Goal: Information Seeking & Learning: Learn about a topic

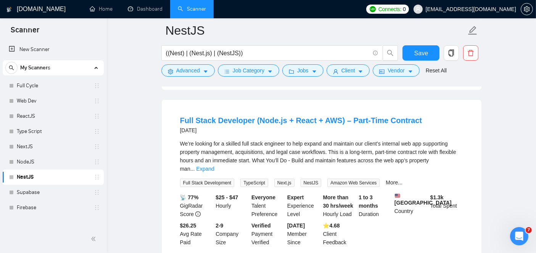
click at [23, 103] on link "Web Dev" at bounding box center [53, 100] width 72 height 15
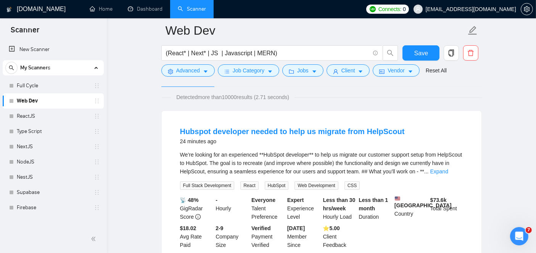
scroll to position [48, 0]
click at [448, 173] on link "Expand" at bounding box center [439, 172] width 18 height 6
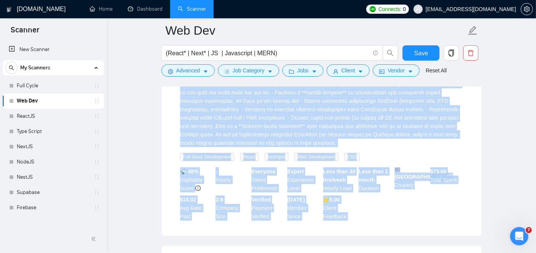
scroll to position [186, 0]
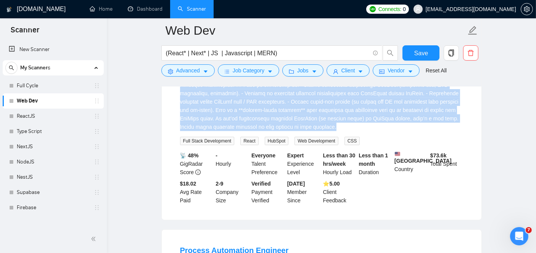
drag, startPoint x: 175, startPoint y: 158, endPoint x: 351, endPoint y: 129, distance: 178.5
click at [351, 129] on li "Hubspot developer needed to help us migrate from HelpScout 24 minutes ago Full …" at bounding box center [321, 97] width 301 height 228
copy div "We’re looking for an experienced **HubSpot developer** to help us migrate our c…"
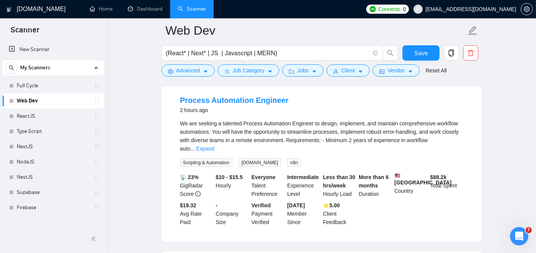
scroll to position [324, 0]
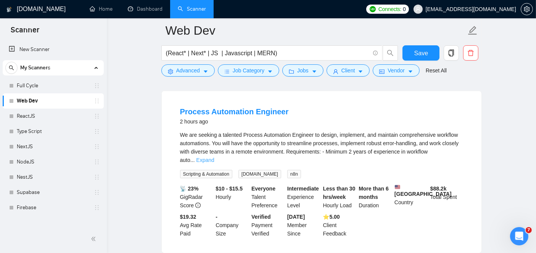
click at [214, 157] on link "Expand" at bounding box center [205, 160] width 18 height 6
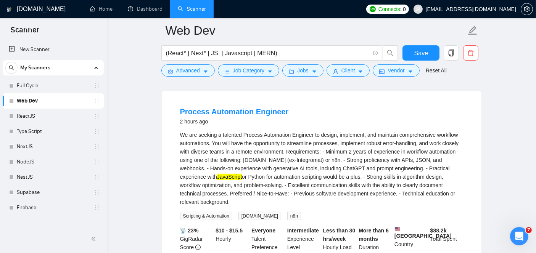
drag, startPoint x: 173, startPoint y: 137, endPoint x: 443, endPoint y: 200, distance: 276.4
click at [443, 200] on li "Process Automation Engineer 2 hours ago We are seeking a talented Process Autom…" at bounding box center [321, 193] width 301 height 186
copy div "We are seeking a talented Process Automation Engineer to design, implement, and…"
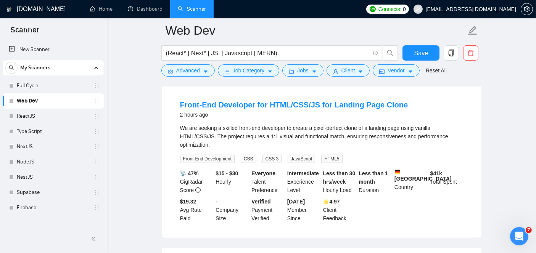
scroll to position [545, 0]
click at [211, 103] on link "Front-End Developer for HTML/CSS/JS for Landing Page Clone" at bounding box center [294, 105] width 228 height 8
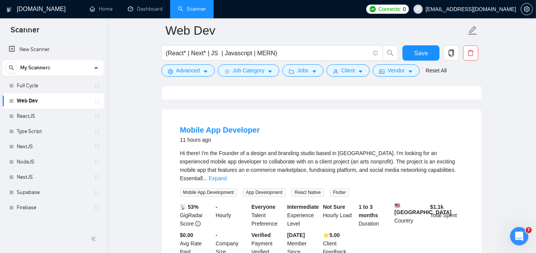
scroll to position [1780, 0]
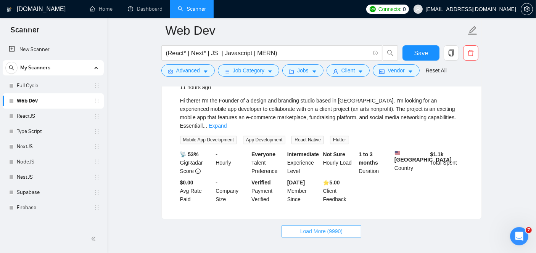
click at [317, 227] on span "Load More (9990)" at bounding box center [321, 231] width 42 height 8
click at [53, 117] on link "ReactJS" at bounding box center [53, 116] width 72 height 15
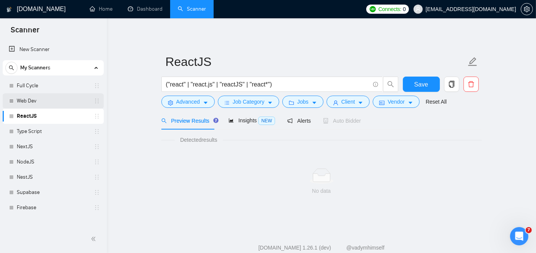
click at [58, 104] on link "Web Dev" at bounding box center [53, 100] width 72 height 15
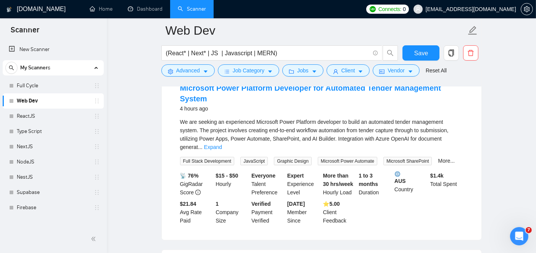
scroll to position [592, 0]
click at [438, 157] on link "More..." at bounding box center [446, 160] width 17 height 6
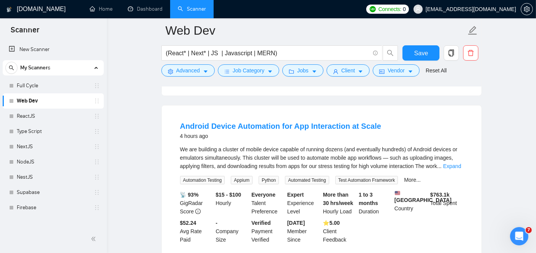
scroll to position [749, 0]
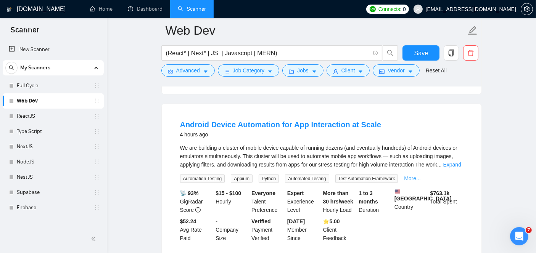
click at [407, 175] on link "More..." at bounding box center [412, 178] width 17 height 6
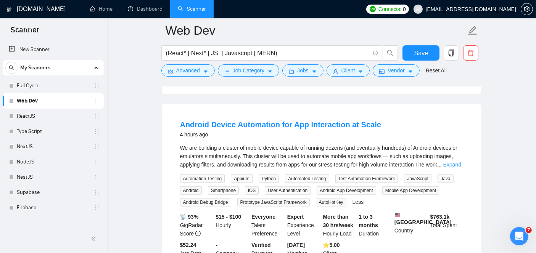
click at [446, 162] on link "Expand" at bounding box center [452, 165] width 18 height 6
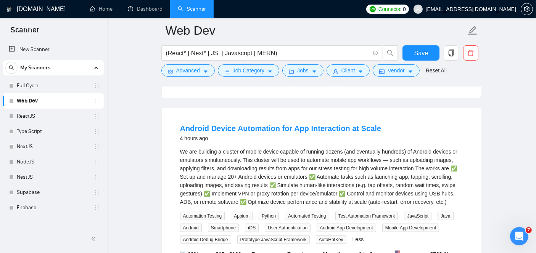
scroll to position [746, 0]
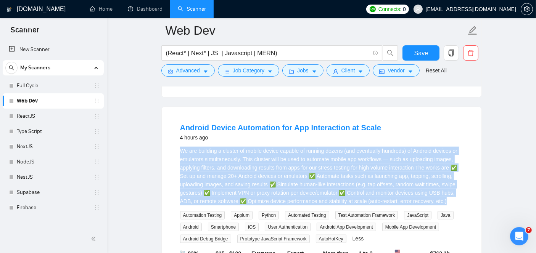
drag, startPoint x: 177, startPoint y: 128, endPoint x: 447, endPoint y: 182, distance: 274.8
click at [447, 182] on li "Android Device Automation for App Interaction at Scale 4 hours ago We are build…" at bounding box center [321, 212] width 301 height 192
copy div "We are building a cluster of mobile device capable of running dozens (and event…"
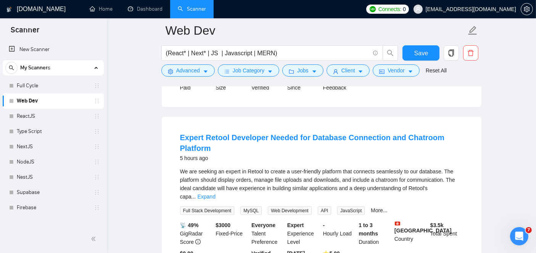
scroll to position [957, 0]
click at [282, 133] on link "Expert Retool Developer Needed for Database Connection and Chatroom Platform" at bounding box center [312, 142] width 264 height 19
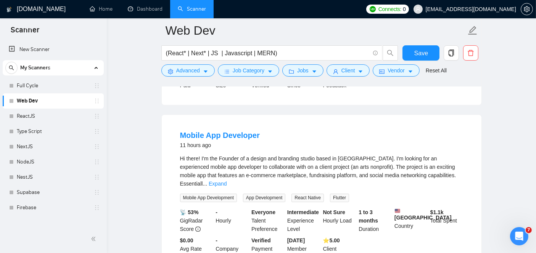
scroll to position [1714, 0]
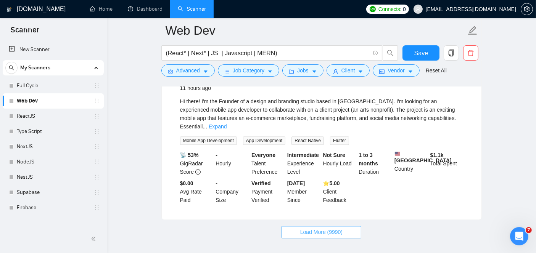
click at [321, 228] on span "Load More (9990)" at bounding box center [321, 232] width 42 height 8
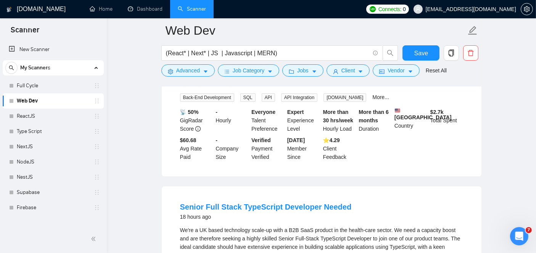
scroll to position [2615, 0]
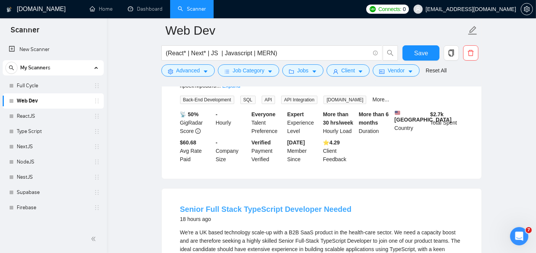
click at [239, 205] on link "Senior Full Stack TypeScript Developer Needed" at bounding box center [266, 209] width 172 height 8
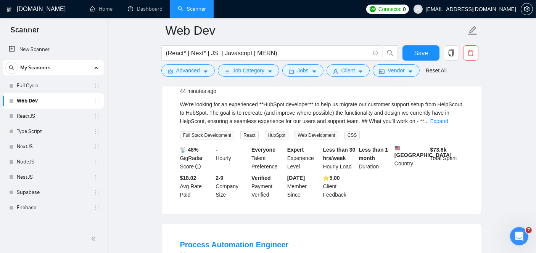
scroll to position [0, 0]
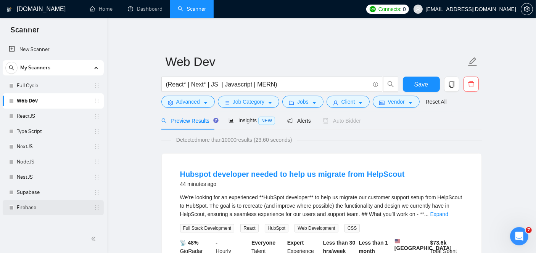
click at [47, 204] on link "Firebase" at bounding box center [53, 207] width 72 height 15
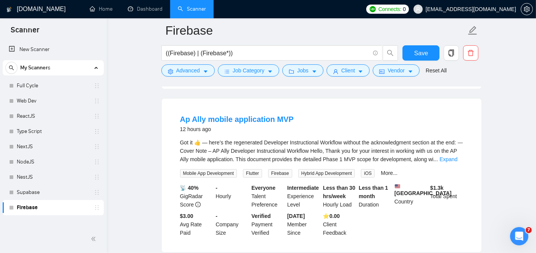
scroll to position [243, 0]
click at [453, 157] on link "Expand" at bounding box center [448, 160] width 18 height 6
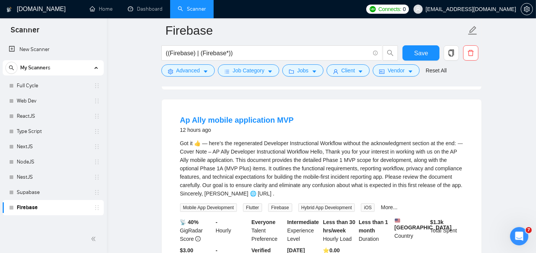
drag, startPoint x: 178, startPoint y: 136, endPoint x: 321, endPoint y: 192, distance: 153.2
click at [321, 192] on li "Ap Ally mobile application MVP 12 hours ago Got it 👍 — here’s the regenerated D…" at bounding box center [321, 193] width 301 height 169
copy div "Got it 👍 — here’s the regenerated Developer Instructional Workflow without the …"
click at [260, 116] on link "Ap Ally mobile application MVP" at bounding box center [237, 120] width 114 height 8
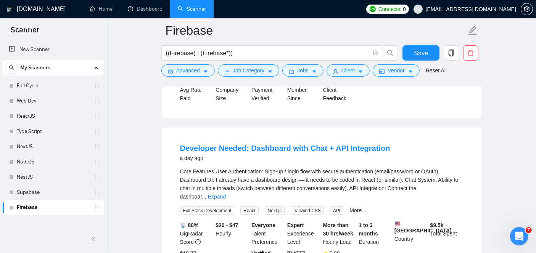
scroll to position [411, 0]
click at [22, 191] on link "Supabase" at bounding box center [53, 192] width 72 height 15
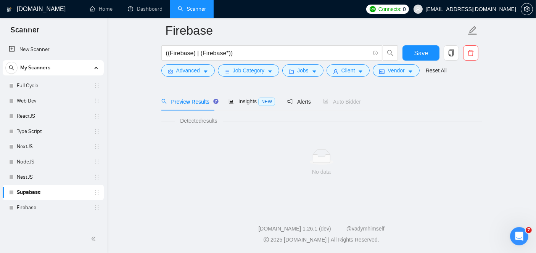
scroll to position [25, 0]
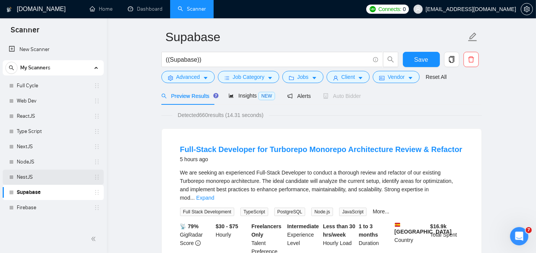
click at [35, 182] on link "NestJS" at bounding box center [53, 177] width 72 height 15
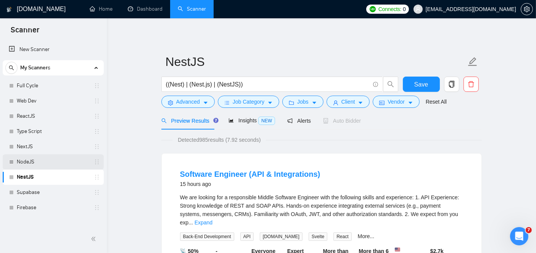
click at [52, 156] on link "NodeJS" at bounding box center [53, 161] width 72 height 15
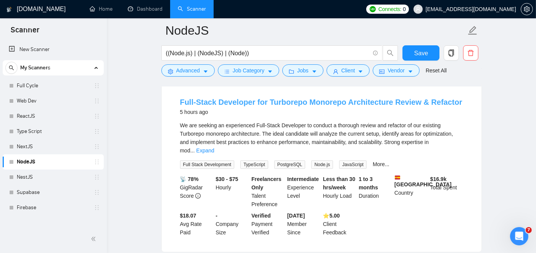
scroll to position [79, 0]
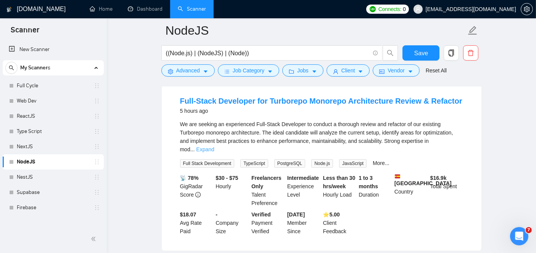
click at [214, 146] on link "Expand" at bounding box center [205, 149] width 18 height 6
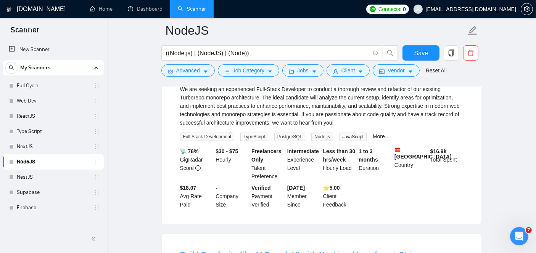
scroll to position [41, 0]
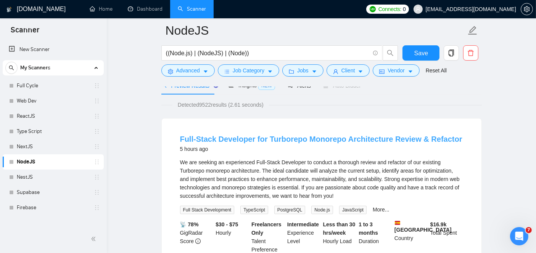
click at [300, 139] on link "Full-Stack Developer for Turborepo Monorepo Architecture Review & Refactor" at bounding box center [321, 139] width 282 height 8
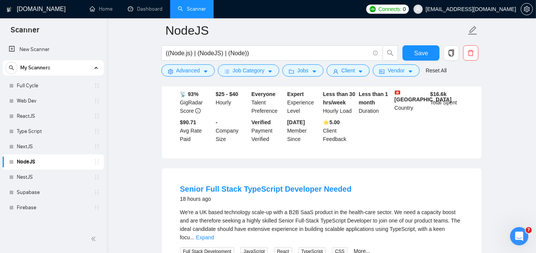
scroll to position [353, 0]
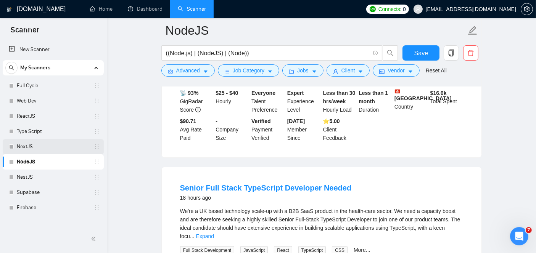
click at [39, 150] on link "NextJS" at bounding box center [53, 146] width 72 height 15
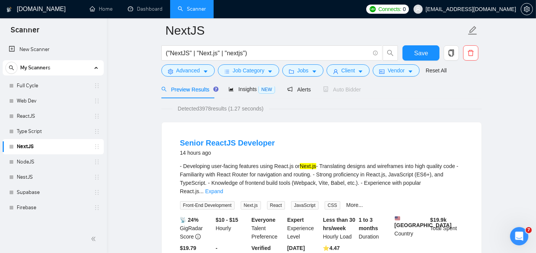
scroll to position [37, 0]
click at [218, 145] on link "Senior ReactJS Developer" at bounding box center [227, 143] width 95 height 8
click at [73, 131] on link "Type Script" at bounding box center [53, 131] width 72 height 15
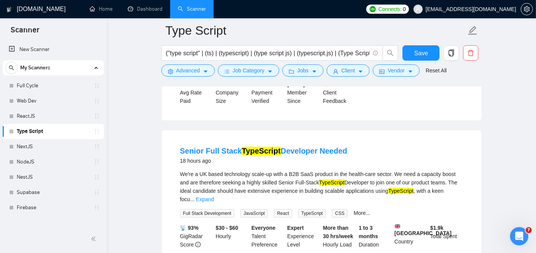
scroll to position [382, 0]
click at [202, 146] on link "Senior Full Stack TypeScript Developer Needed" at bounding box center [263, 150] width 167 height 8
click at [59, 114] on link "ReactJS" at bounding box center [53, 116] width 72 height 15
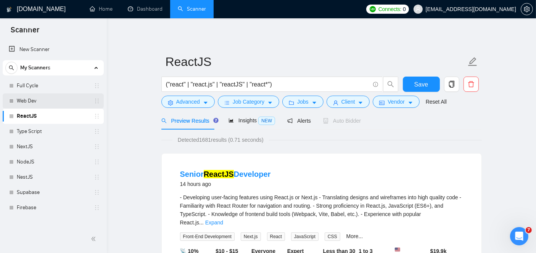
click at [39, 100] on link "Web Dev" at bounding box center [53, 100] width 72 height 15
